Goal: Task Accomplishment & Management: Complete application form

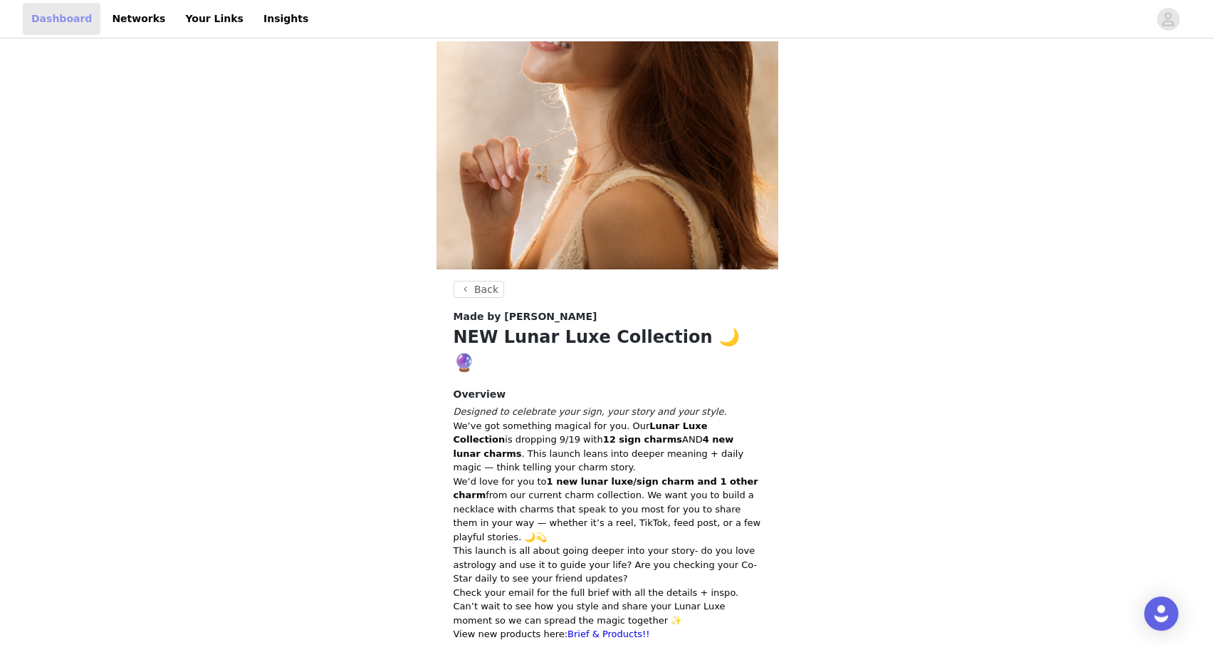
click at [70, 22] on link "Dashboard" at bounding box center [62, 19] width 78 height 32
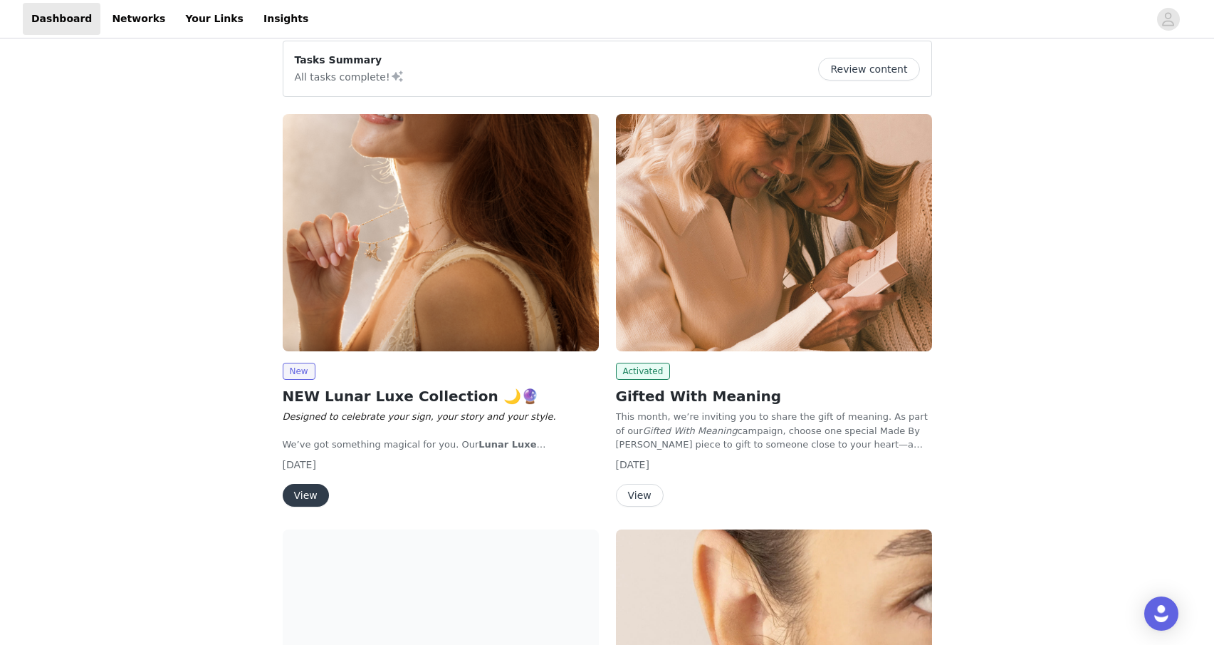
scroll to position [68, 0]
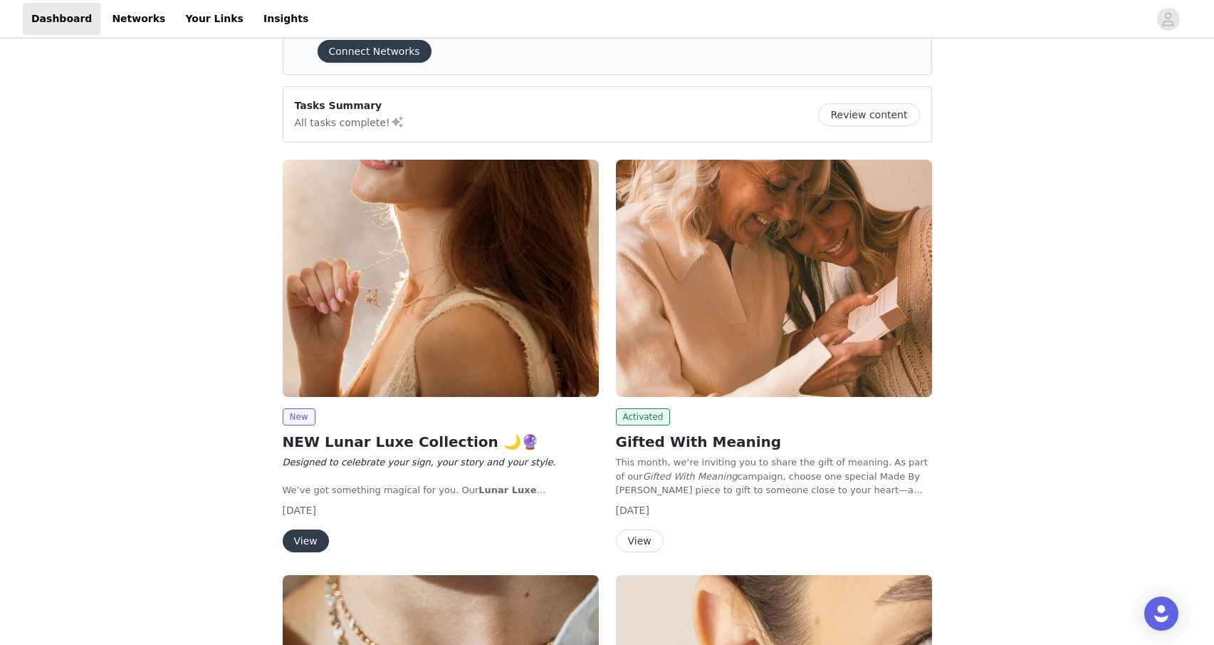
click at [311, 545] on button "View" at bounding box center [306, 540] width 46 height 23
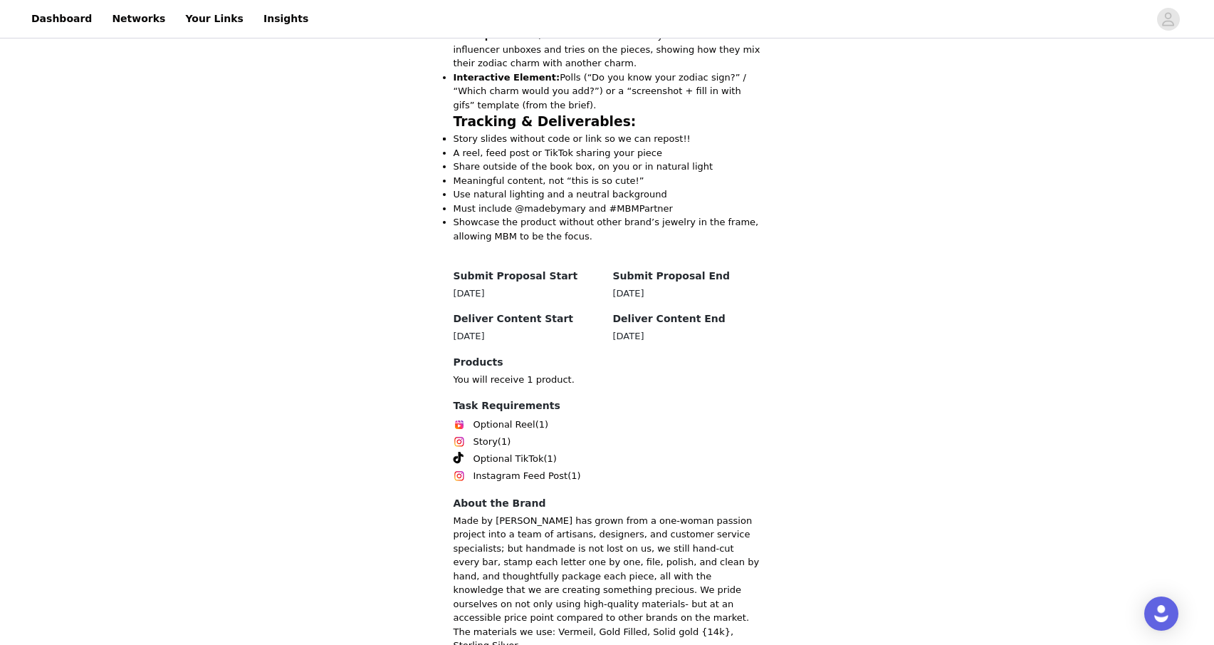
scroll to position [927, 0]
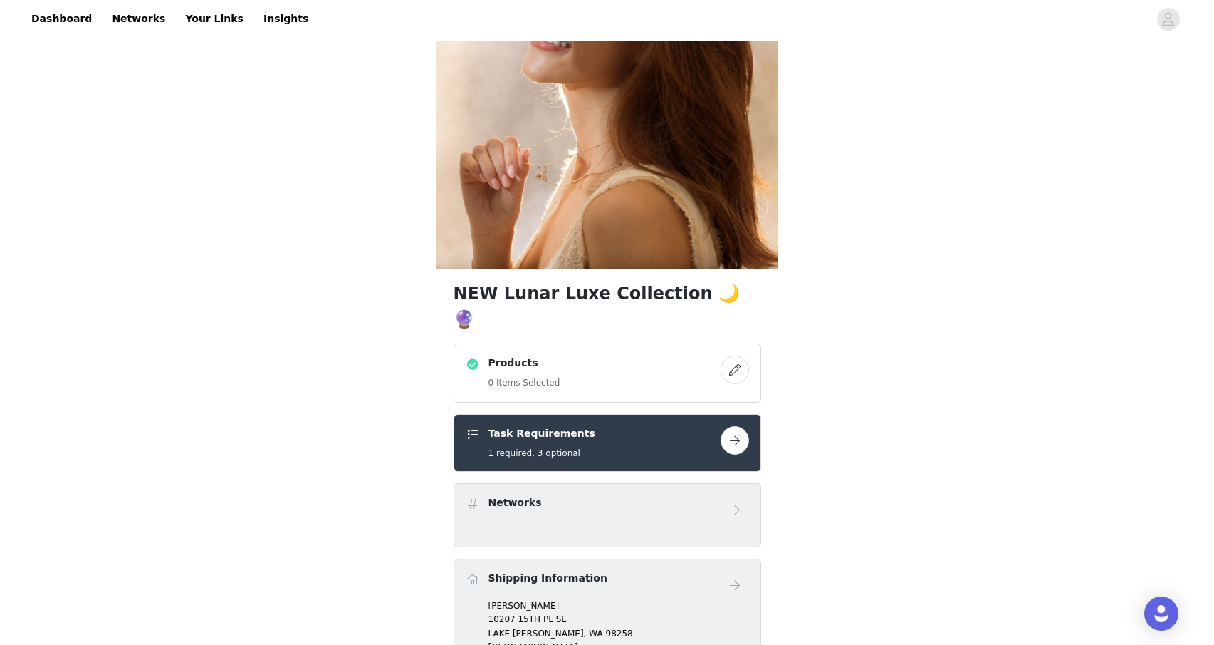
click at [737, 355] on button "button" at bounding box center [735, 369] width 28 height 28
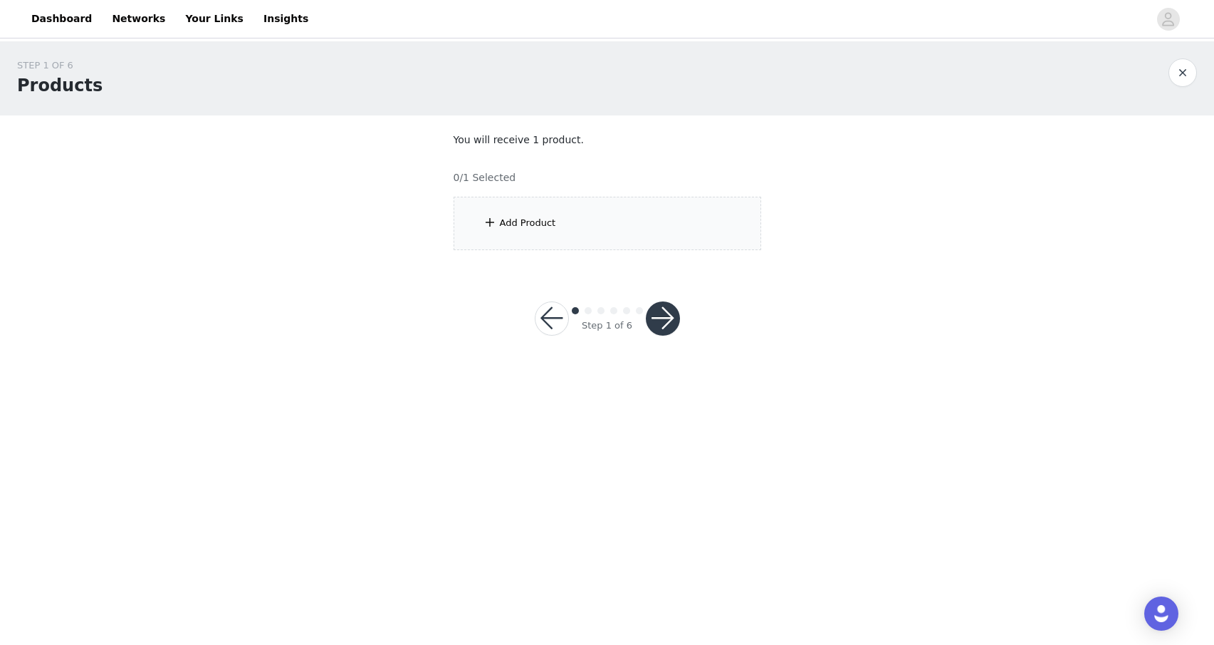
click at [547, 212] on div "Add Product" at bounding box center [608, 223] width 308 height 53
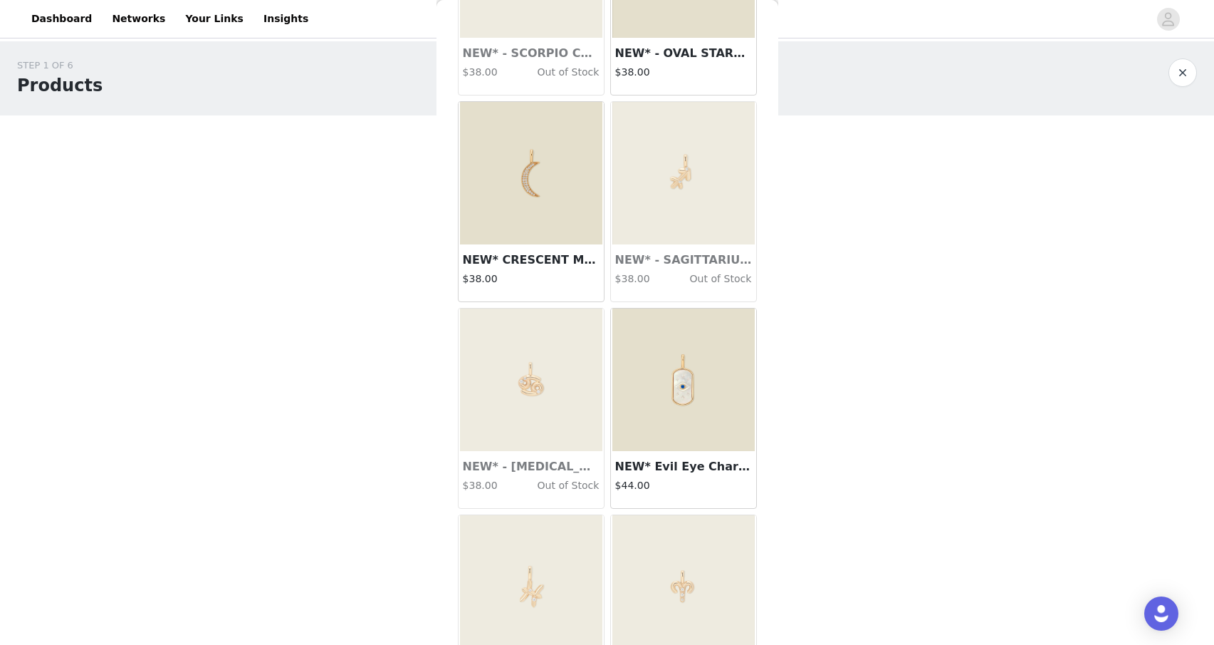
scroll to position [1002, 0]
click at [557, 228] on img at bounding box center [531, 174] width 142 height 142
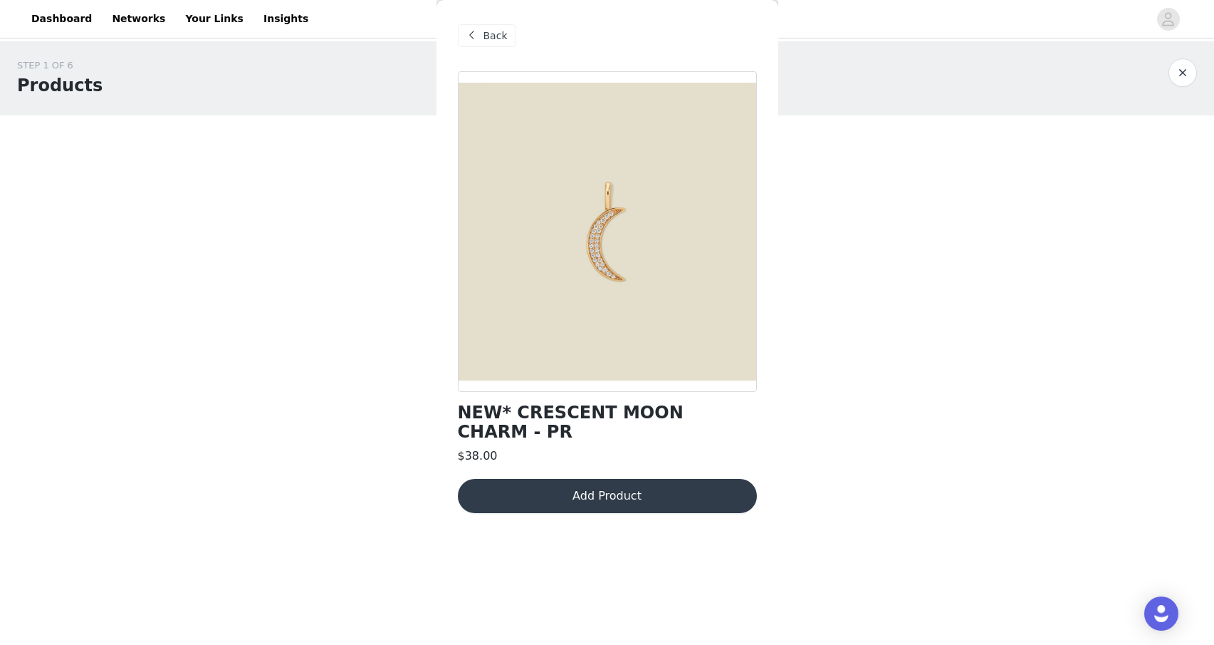
scroll to position [0, 0]
click at [657, 482] on button "Add Product" at bounding box center [607, 496] width 299 height 34
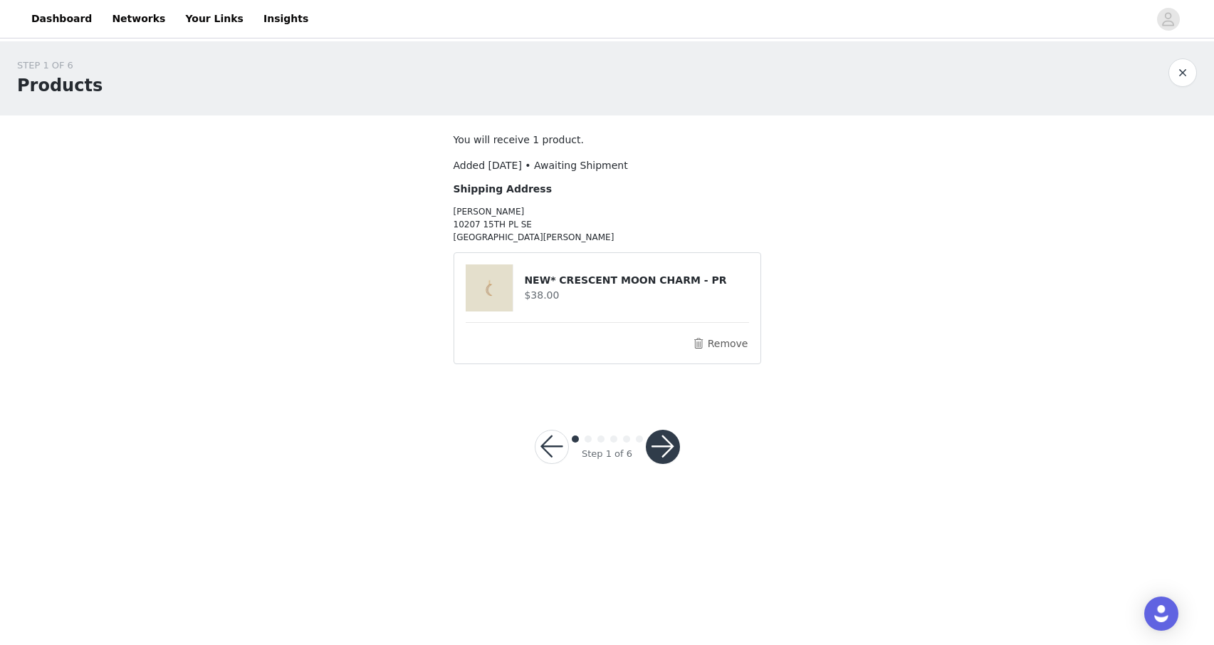
click at [670, 448] on button "button" at bounding box center [663, 447] width 34 height 34
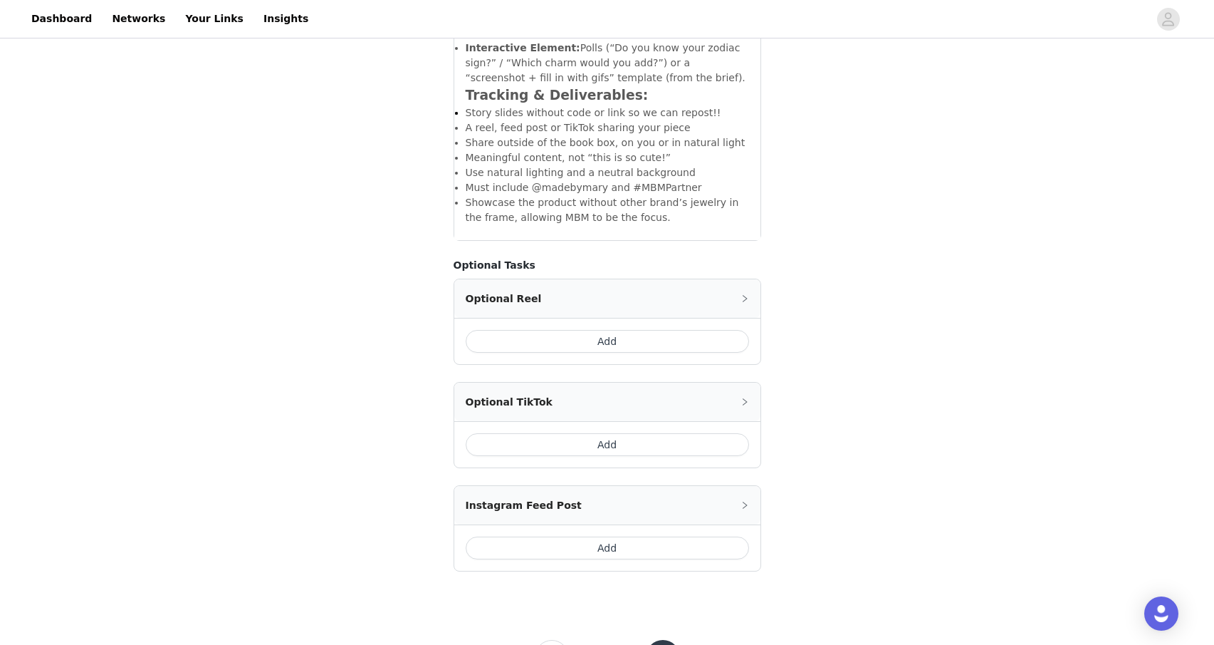
scroll to position [826, 0]
click at [704, 434] on button "Add" at bounding box center [608, 445] width 284 height 23
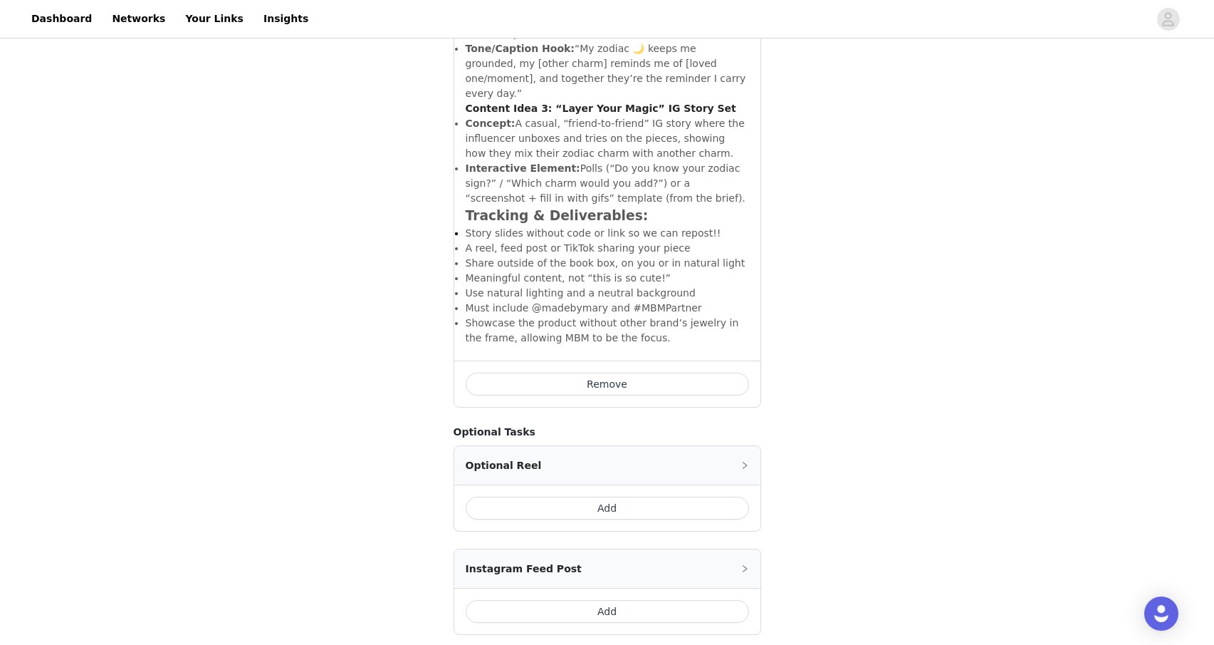
scroll to position [1473, 0]
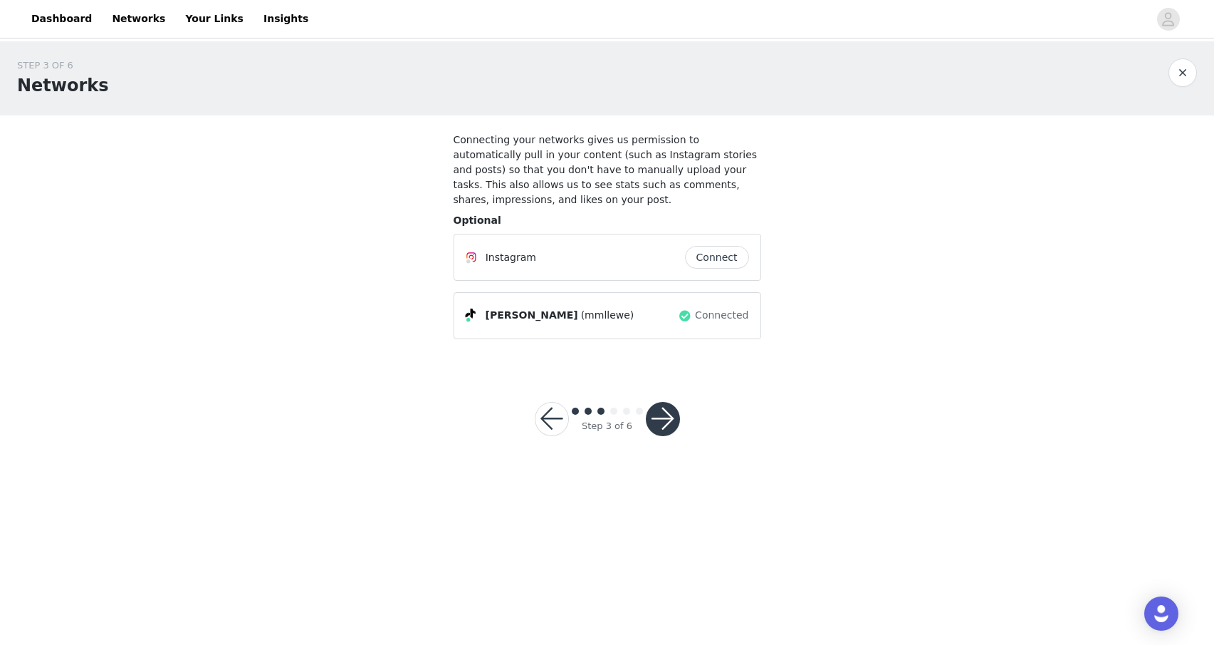
click at [670, 425] on button "button" at bounding box center [663, 419] width 34 height 34
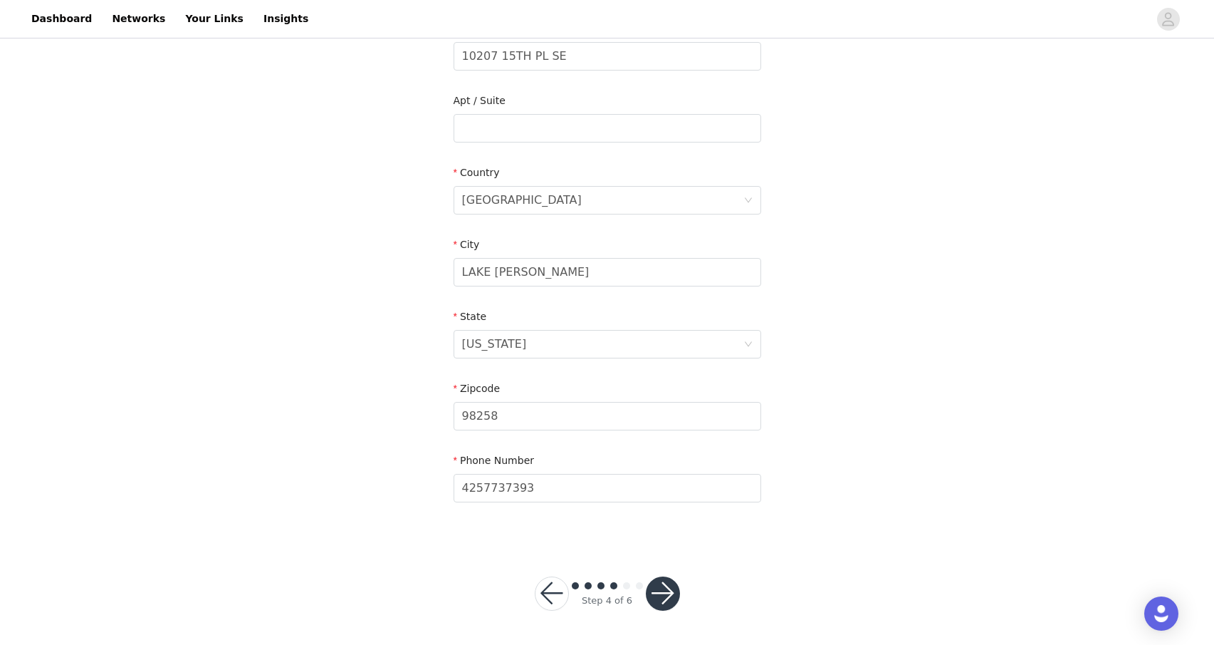
scroll to position [326, 0]
click at [680, 591] on button "button" at bounding box center [663, 594] width 34 height 34
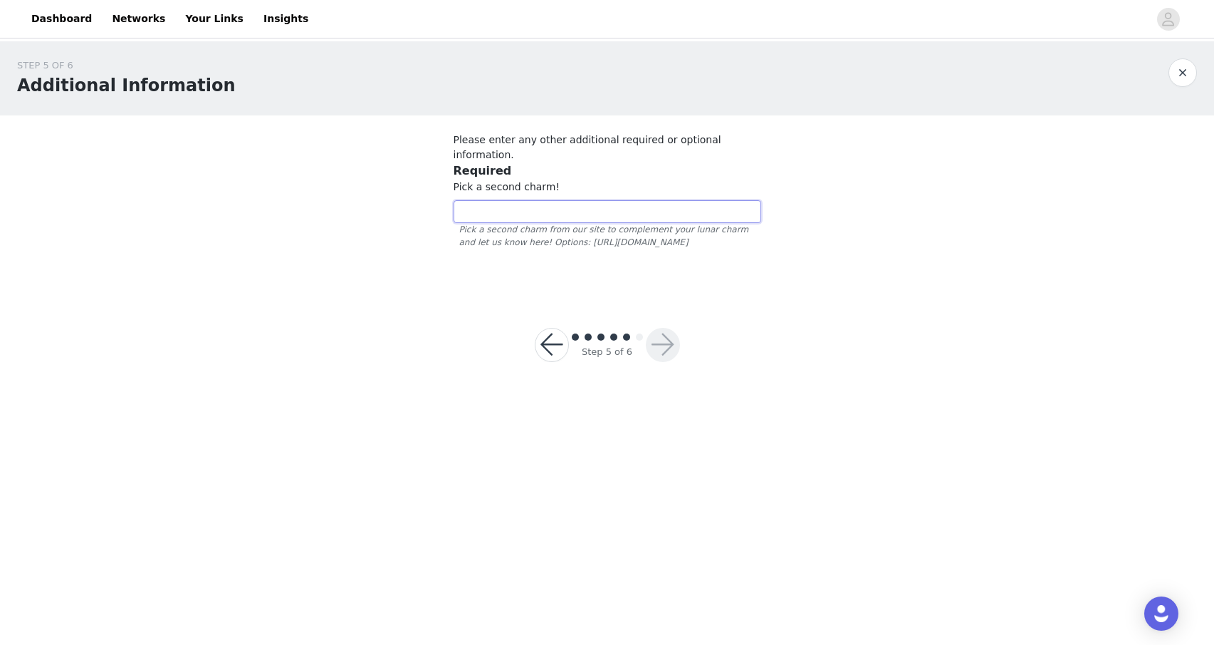
click at [674, 200] on input "text" at bounding box center [608, 211] width 308 height 23
drag, startPoint x: 553, startPoint y: 227, endPoint x: 567, endPoint y: 239, distance: 17.7
click at [567, 239] on span "Pick a second charm from our site to complement your lunar charm and let us kno…" at bounding box center [608, 236] width 308 height 26
copy span "[URL][DOMAIN_NAME]"
click at [604, 200] on input "text" at bounding box center [608, 211] width 308 height 23
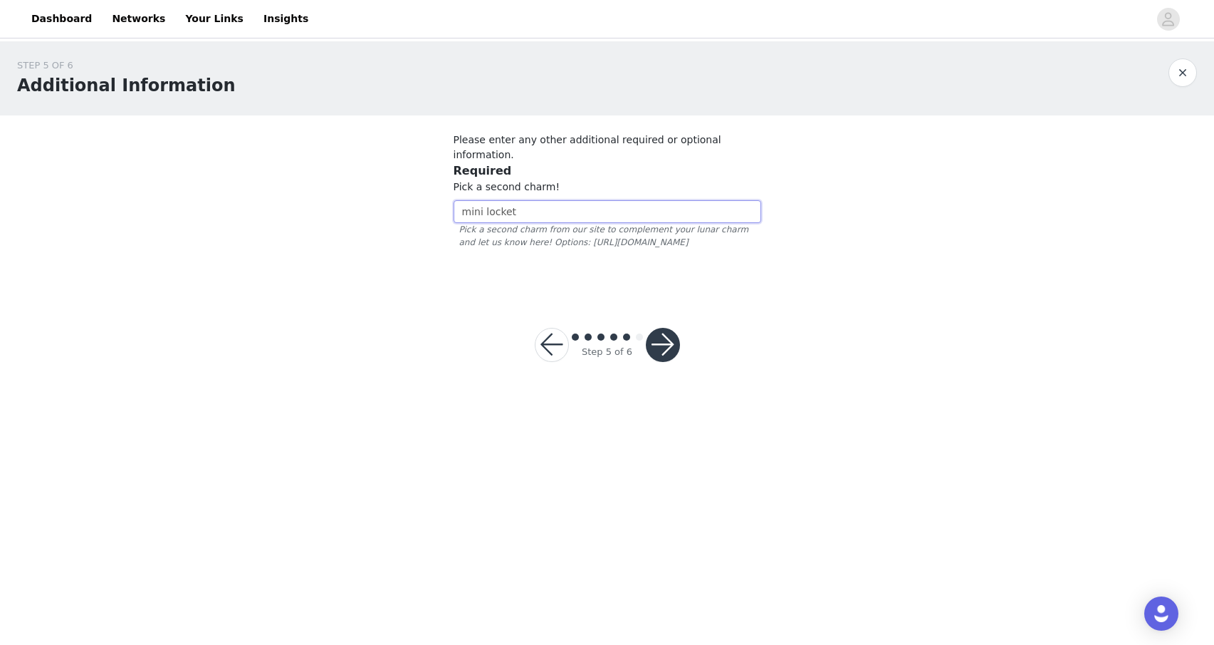
type input "mini locket"
click at [664, 339] on button "button" at bounding box center [663, 345] width 34 height 34
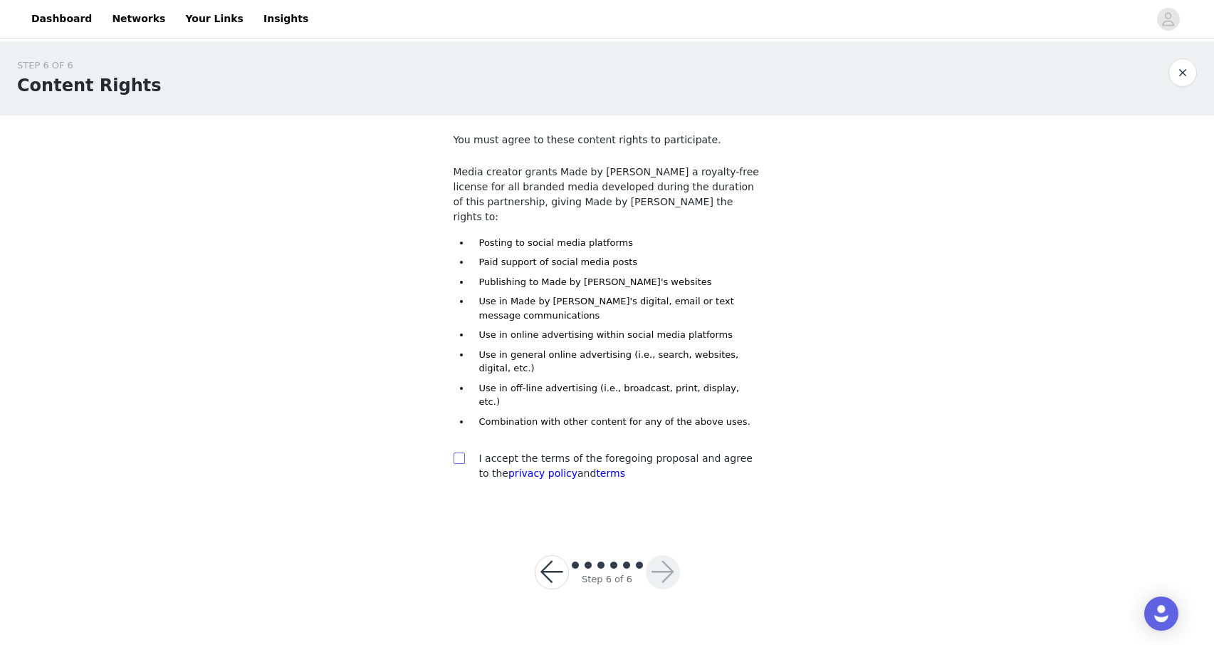
click at [461, 452] on input "checkbox" at bounding box center [459, 457] width 10 height 10
checkbox input "true"
click at [663, 555] on button "button" at bounding box center [663, 572] width 34 height 34
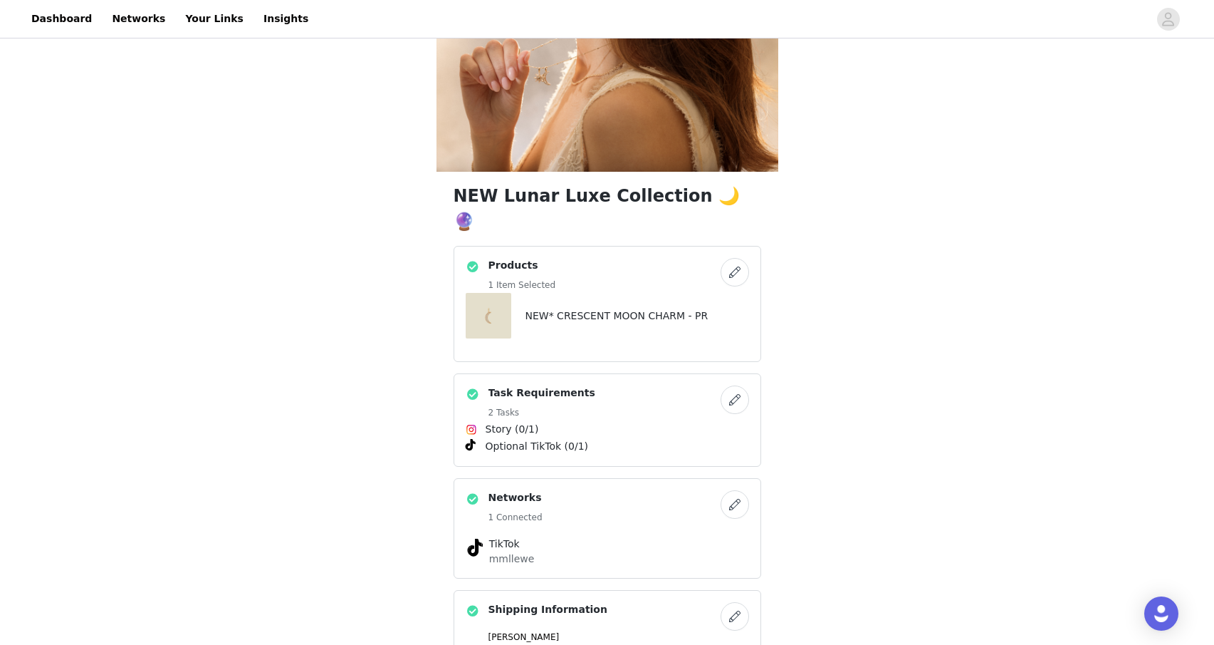
scroll to position [100, 0]
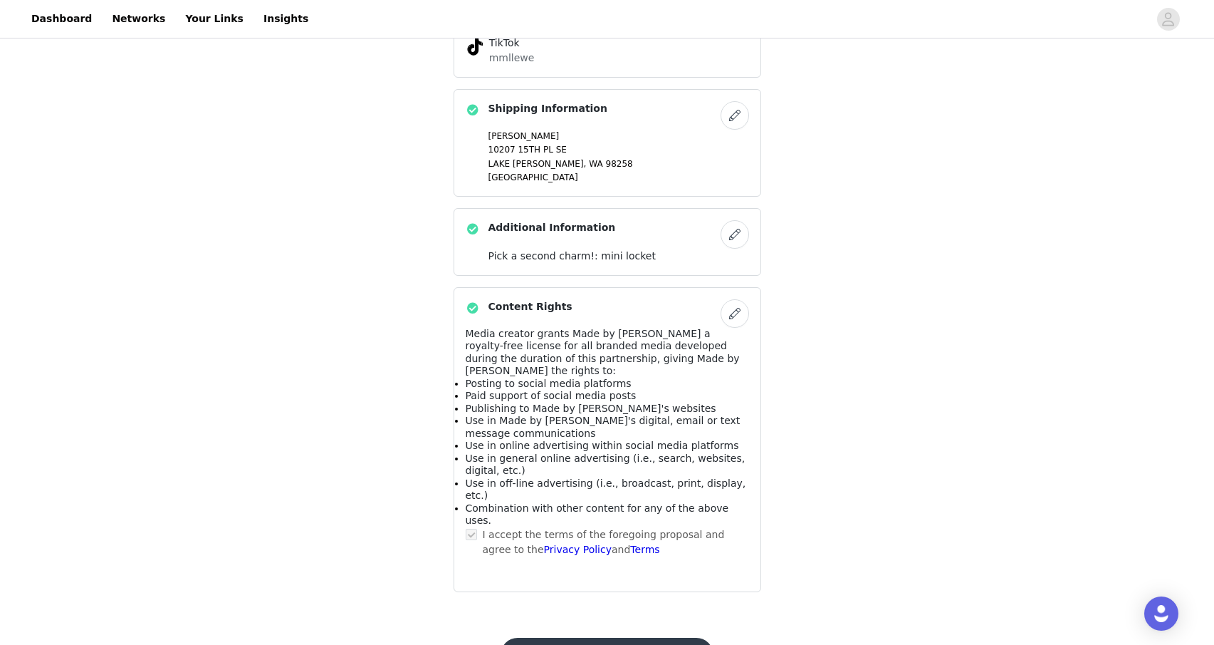
click at [648, 638] on button "Submit Proposal" at bounding box center [607, 655] width 213 height 34
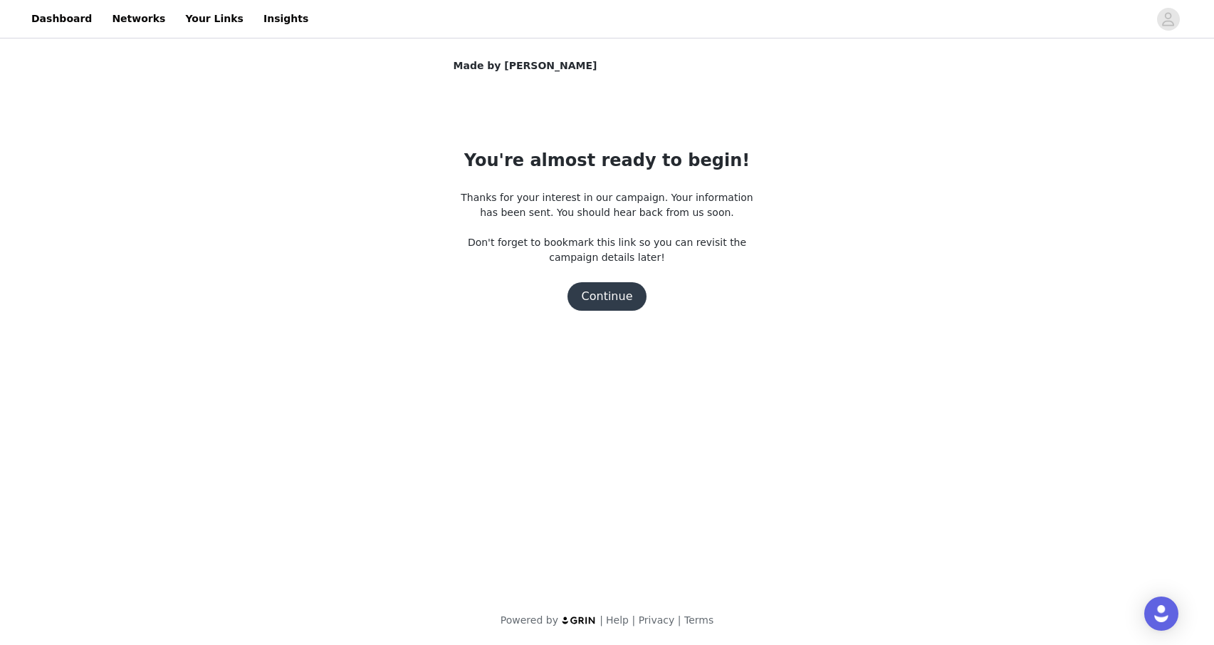
click at [628, 292] on button "Continue" at bounding box center [608, 296] width 80 height 28
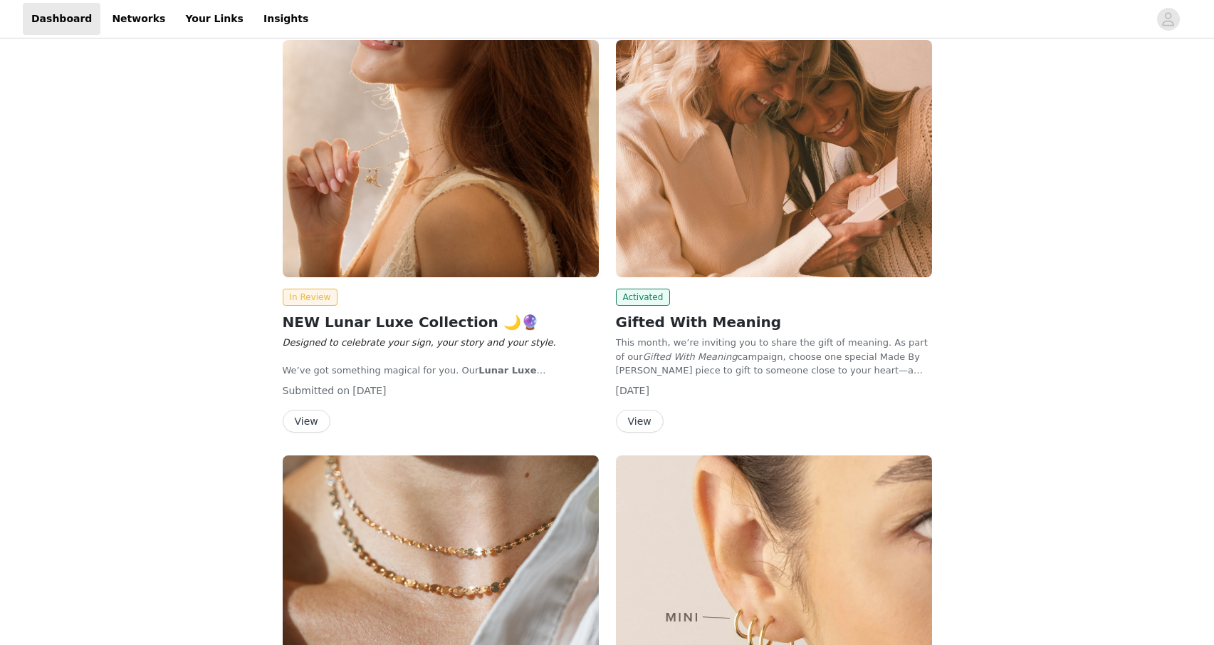
scroll to position [212, 0]
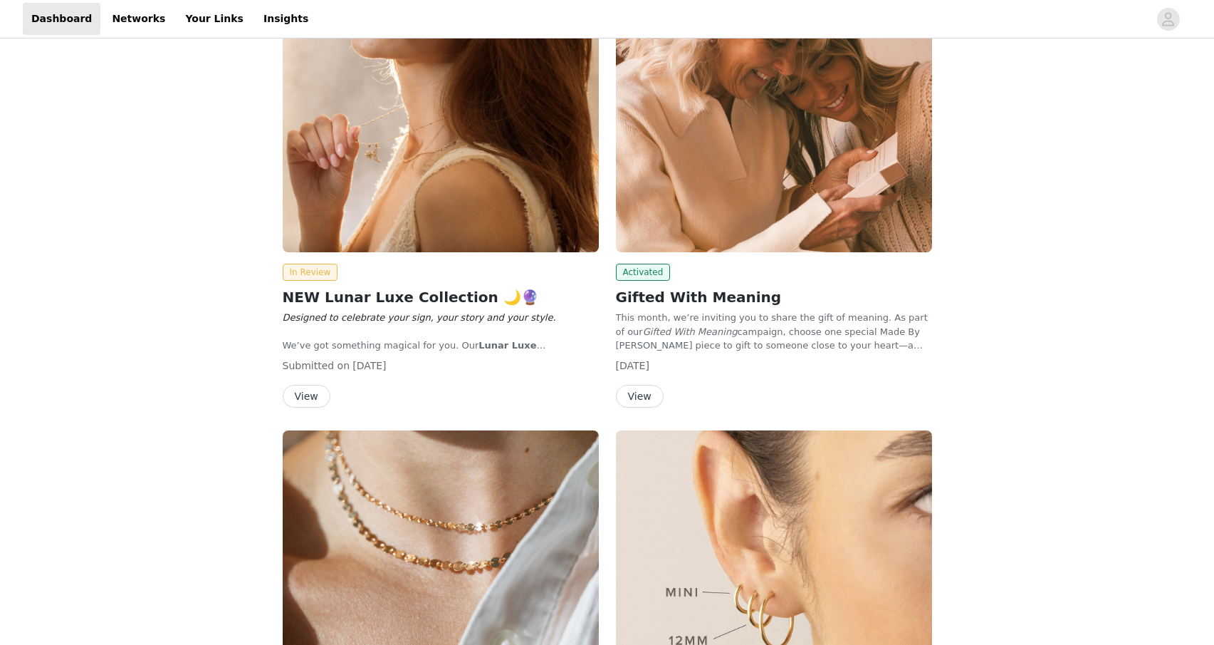
click at [667, 193] on img at bounding box center [774, 133] width 316 height 237
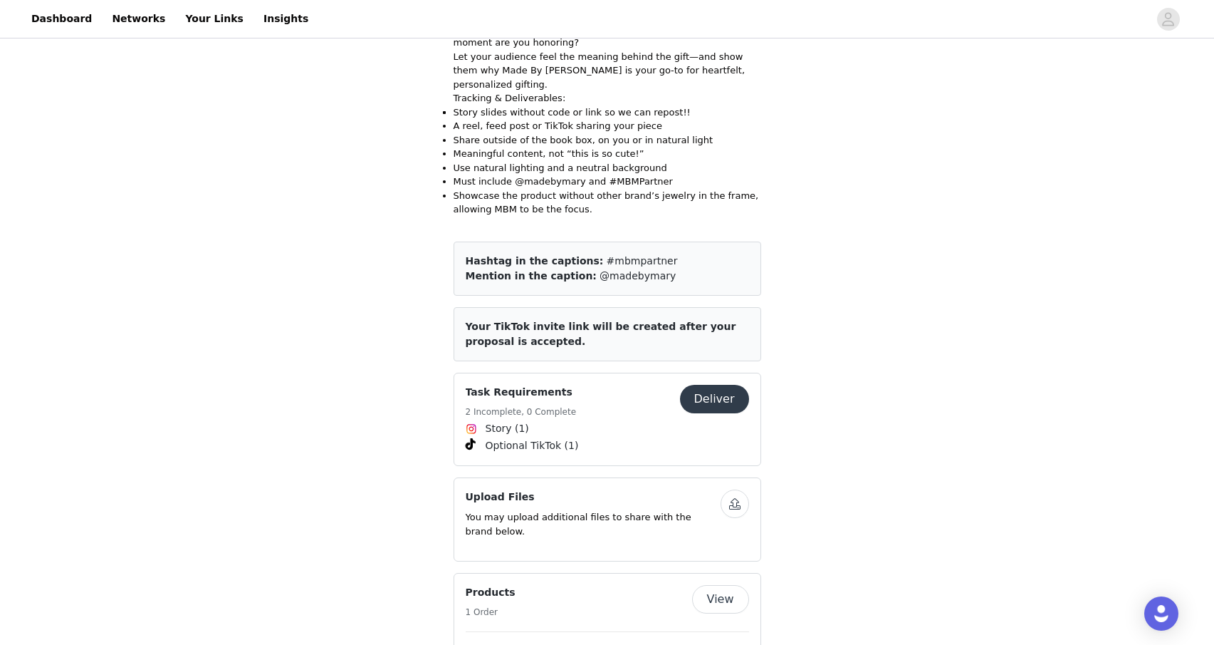
scroll to position [212, 0]
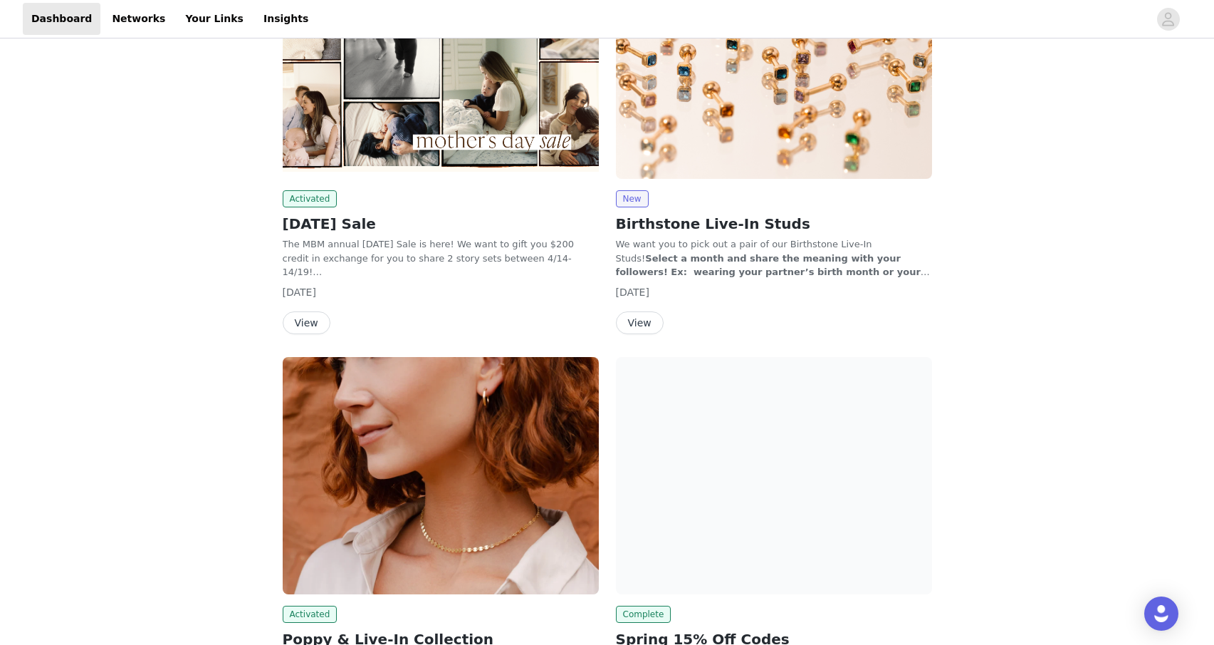
scroll to position [1109, 0]
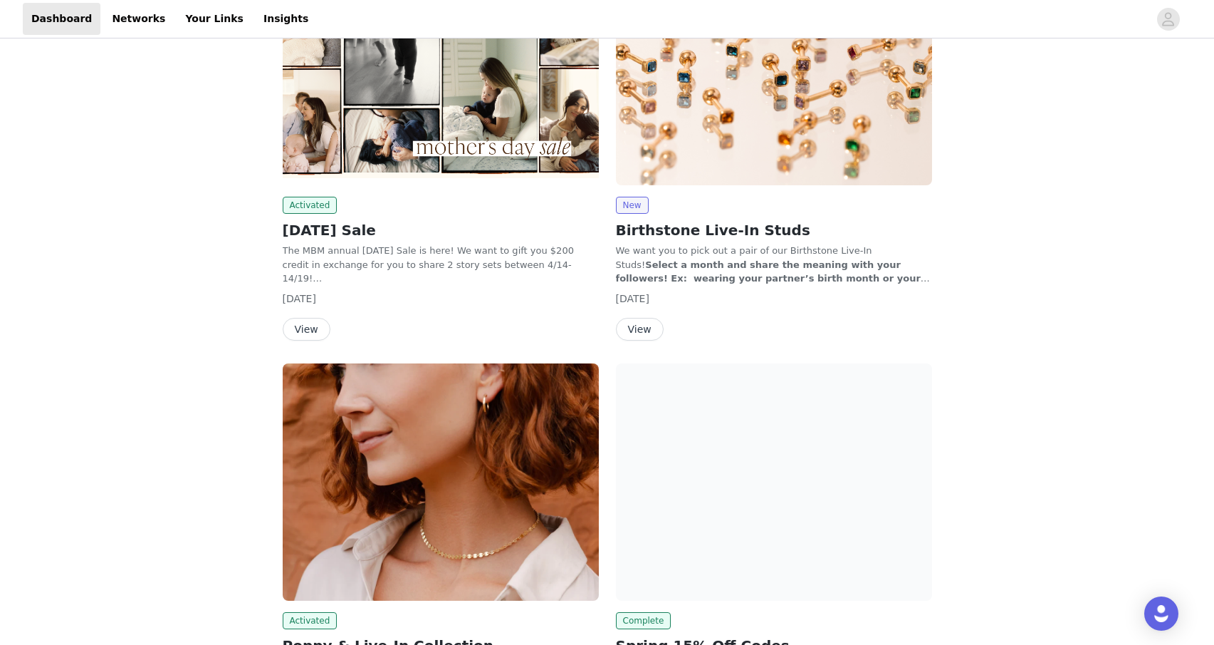
click at [316, 329] on button "View" at bounding box center [307, 329] width 48 height 23
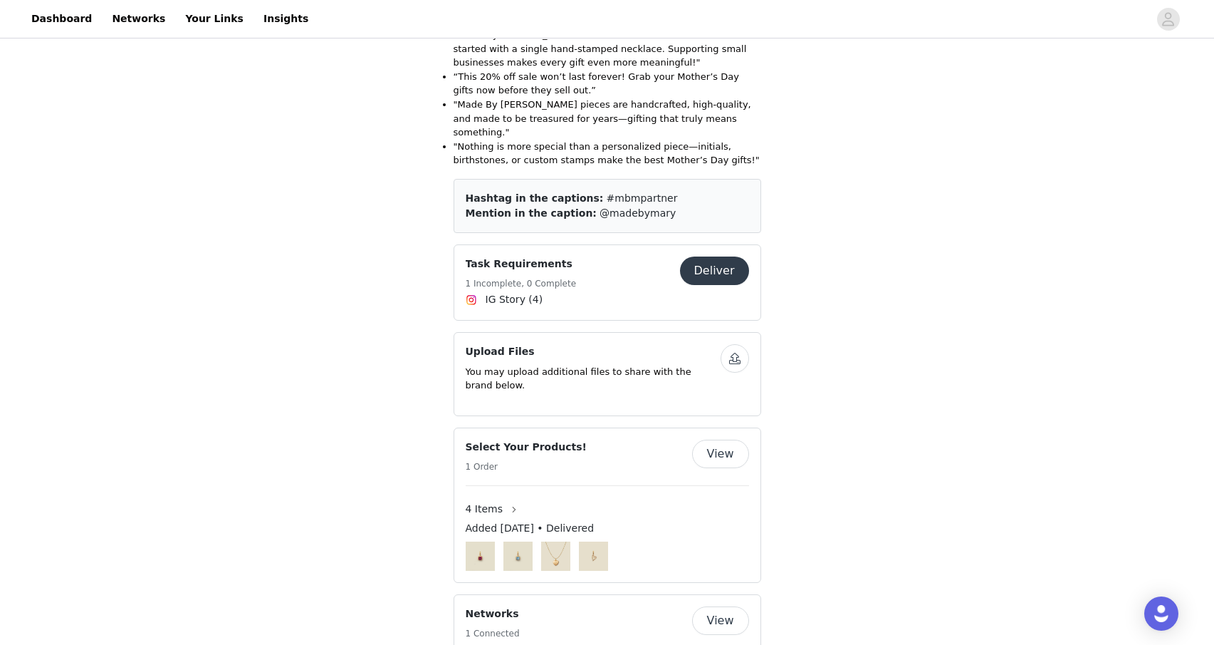
scroll to position [756, 0]
click at [727, 286] on button "Deliver" at bounding box center [714, 271] width 69 height 28
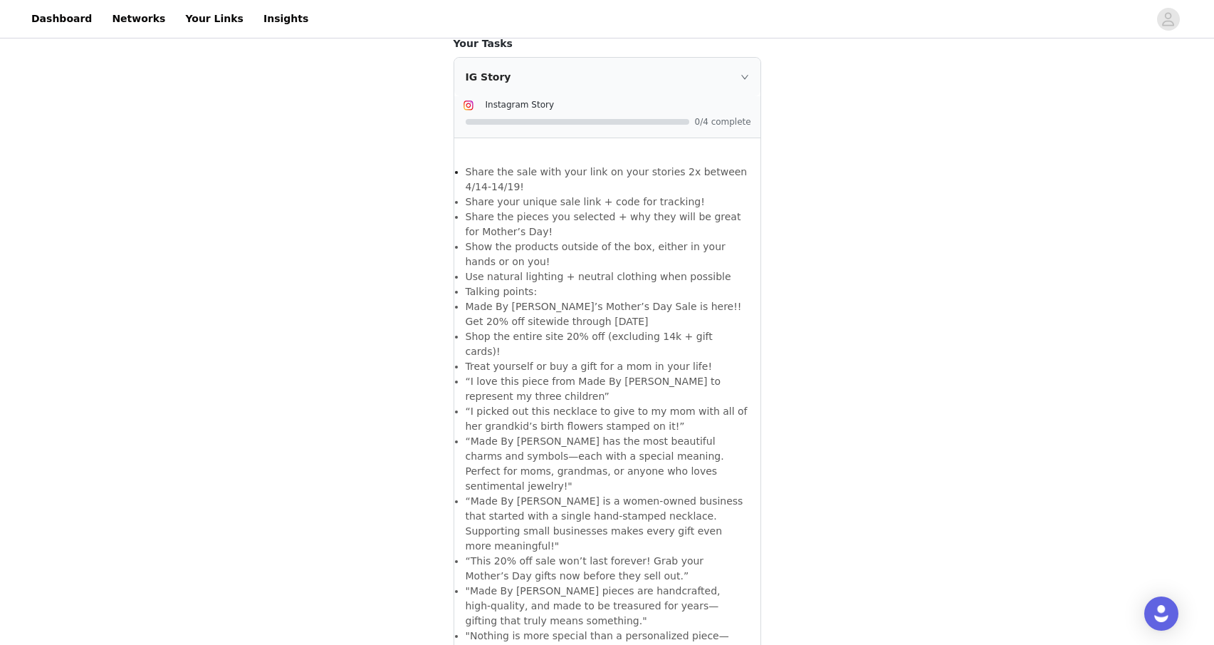
scroll to position [773, 0]
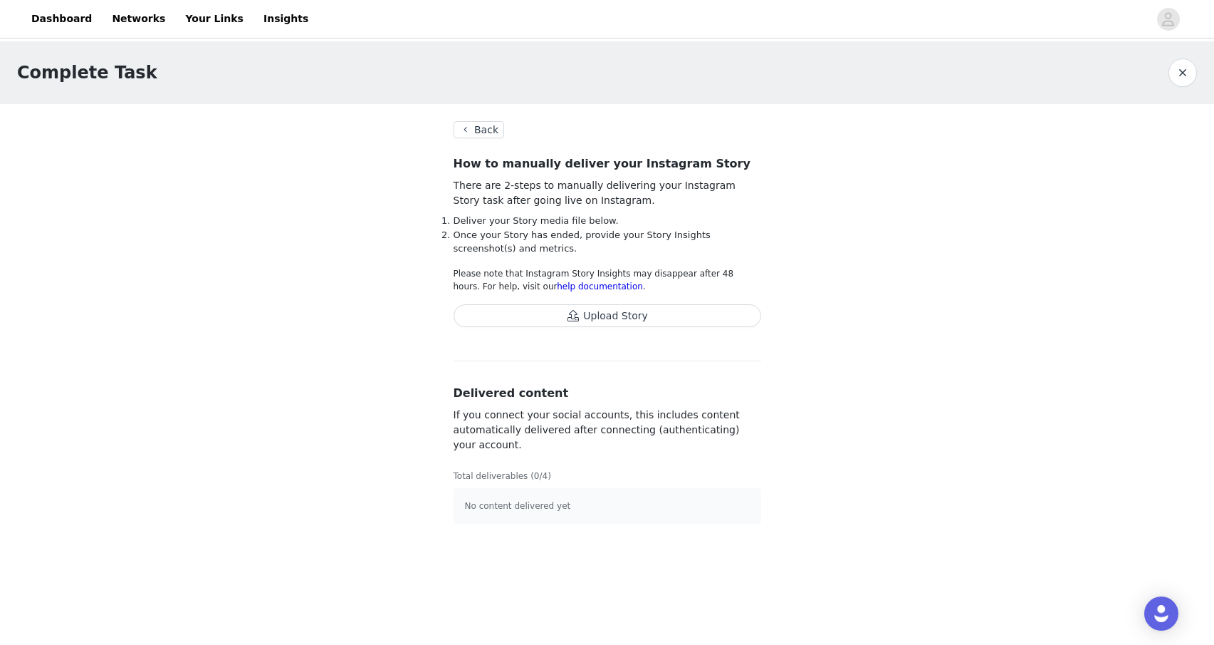
drag, startPoint x: 692, startPoint y: 236, endPoint x: 707, endPoint y: 244, distance: 17.2
click at [707, 244] on li "Once your Story has ended, provide your Story Insights screenshot(s) and metric…" at bounding box center [608, 242] width 308 height 28
click at [1192, 63] on button "button" at bounding box center [1183, 72] width 28 height 28
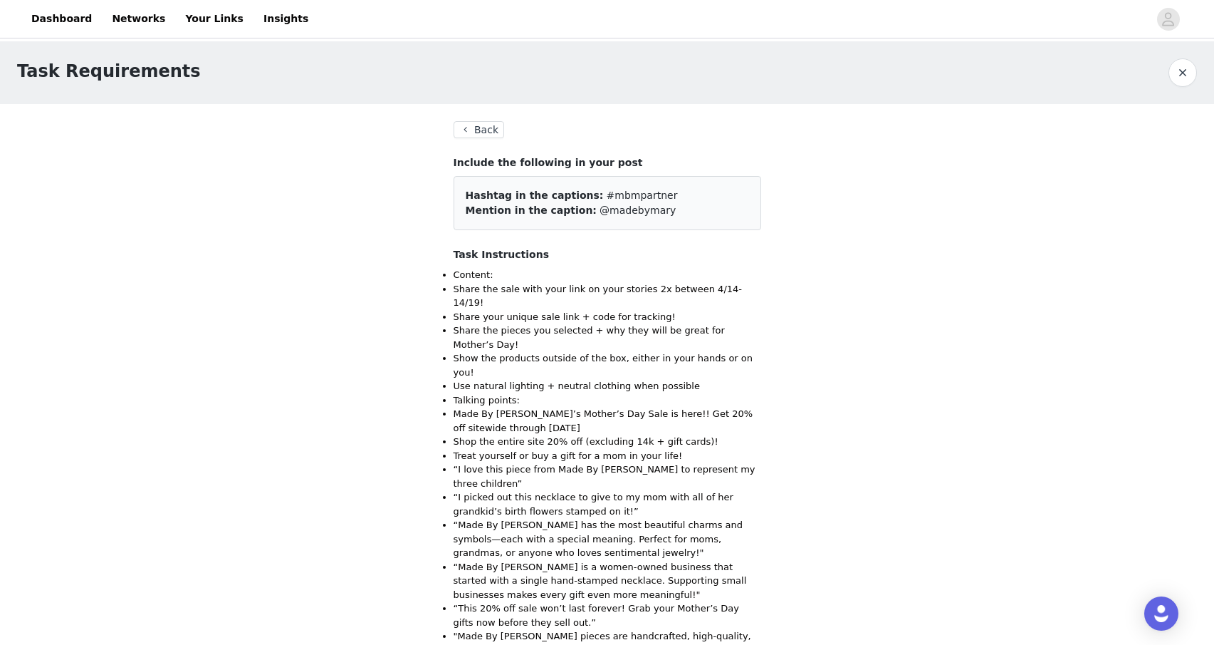
click at [1190, 72] on button "button" at bounding box center [1183, 72] width 28 height 28
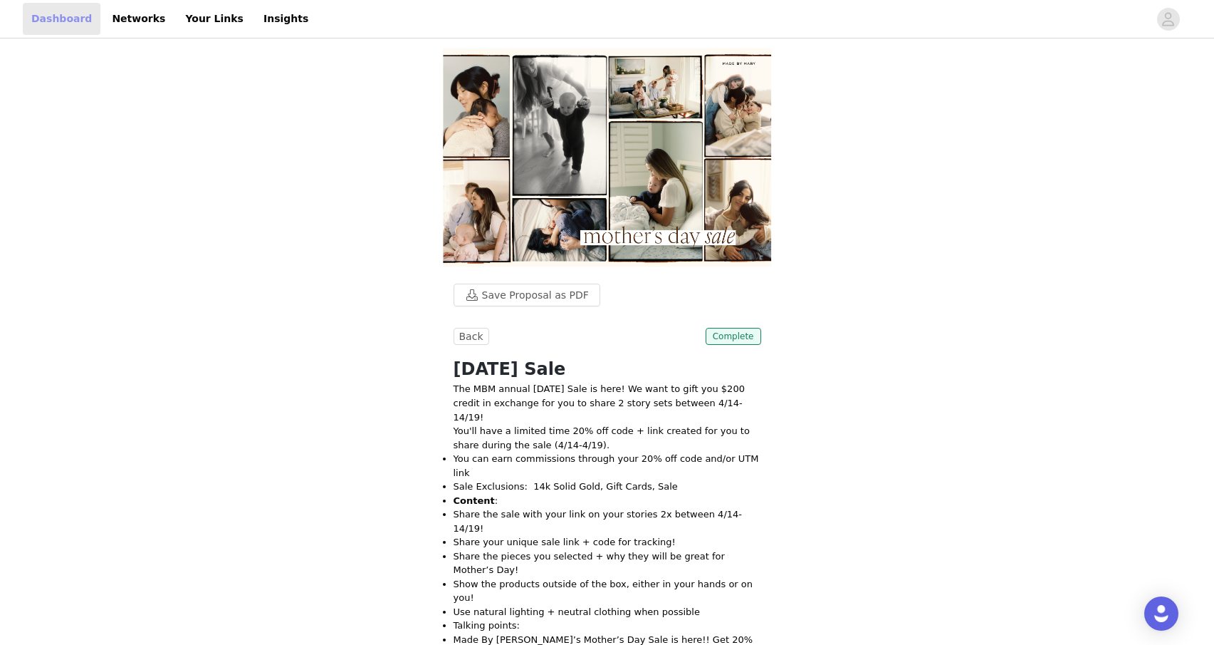
click at [73, 21] on link "Dashboard" at bounding box center [62, 19] width 78 height 32
